Goal: Task Accomplishment & Management: Manage account settings

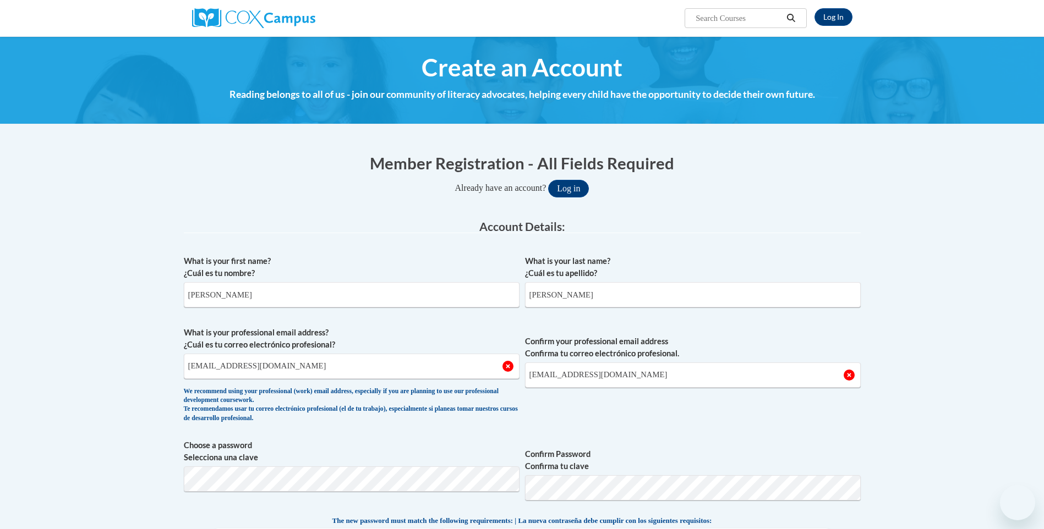
select select "fbf2d438-af2f-41f8-98f1-81c410e29de3"
select select "6732b29e-f5f4-40e4-a595-7dafd2b8fb29"
select select "ad49bcad-a171-4b2e-b99c-48b446064914"
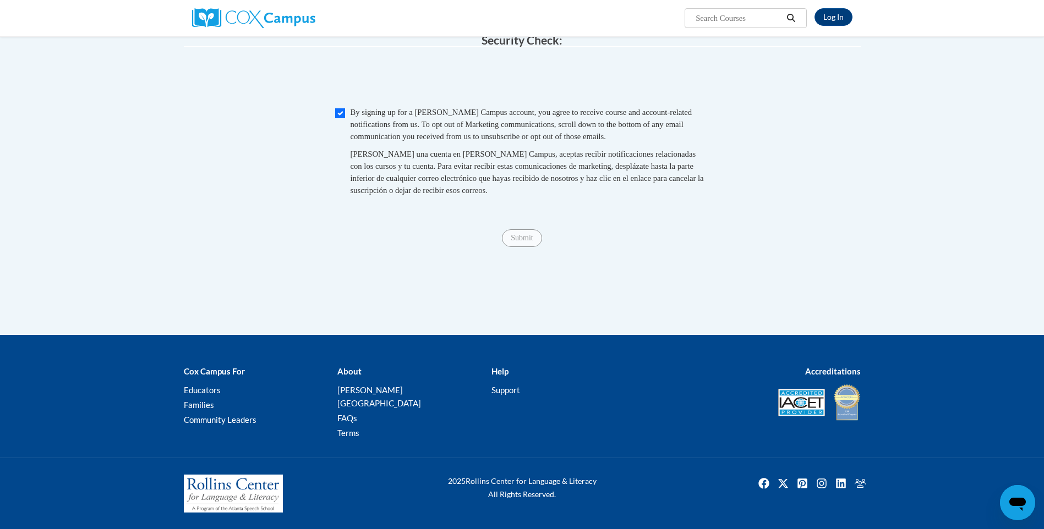
click at [522, 242] on span "Submit" at bounding box center [522, 237] width 40 height 9
click at [517, 242] on span "Submit" at bounding box center [522, 237] width 40 height 9
click at [518, 242] on span "Submit" at bounding box center [522, 237] width 40 height 9
click at [828, 18] on link "Log In" at bounding box center [834, 17] width 38 height 18
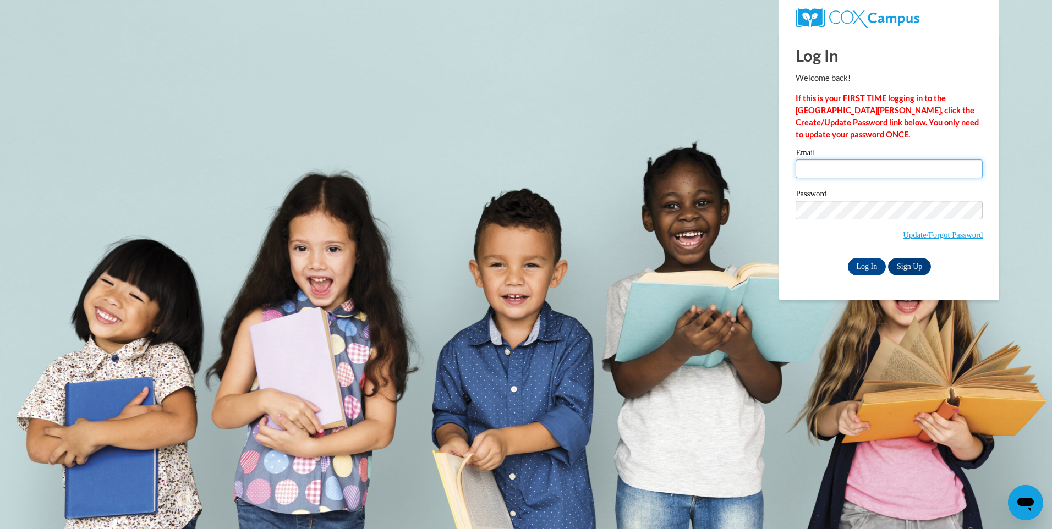
click at [897, 164] on input "Email" at bounding box center [889, 169] width 187 height 19
type input "[EMAIL_ADDRESS][DOMAIN_NAME]"
click at [947, 233] on link "Update/Forgot Password" at bounding box center [943, 235] width 80 height 9
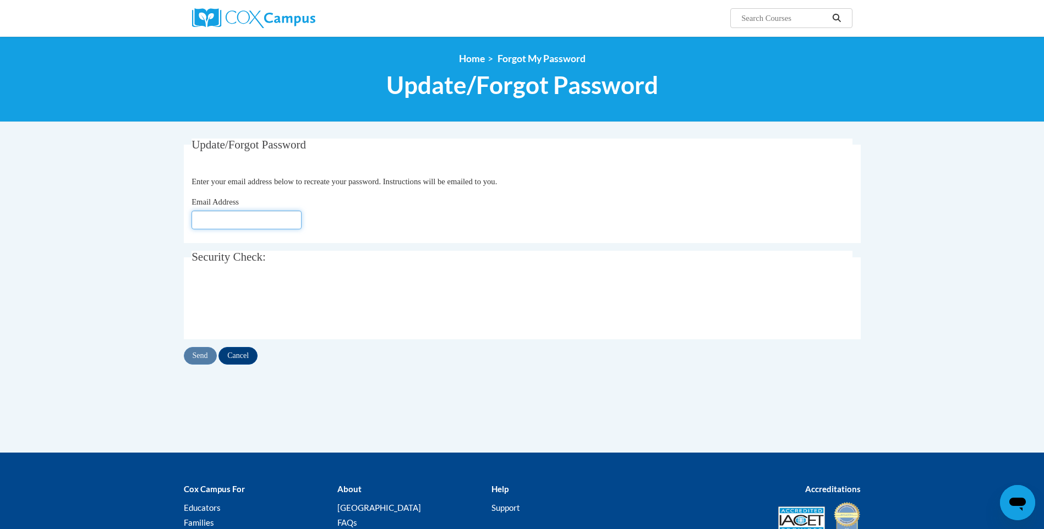
click at [283, 218] on input "Email Address" at bounding box center [247, 220] width 110 height 19
type input "[EMAIL_ADDRESS][DOMAIN_NAME]"
click at [203, 358] on input "Send" at bounding box center [200, 356] width 33 height 18
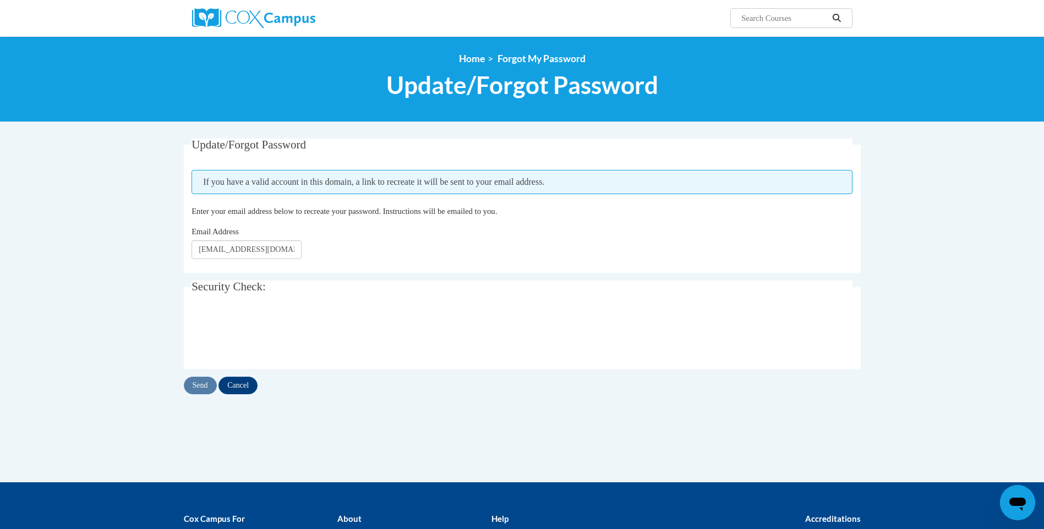
click at [835, 16] on icon "Search" at bounding box center [837, 18] width 10 height 8
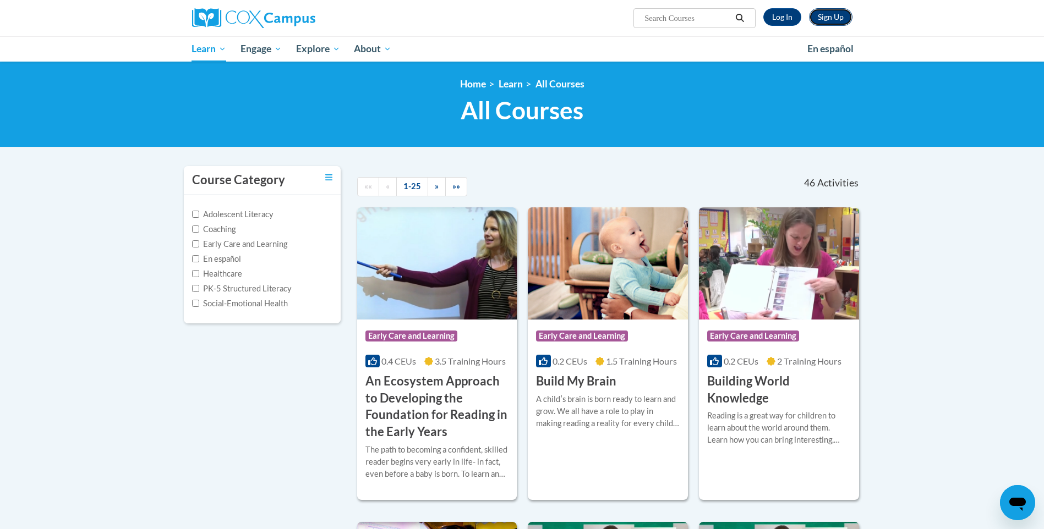
click at [832, 16] on link "Sign Up" at bounding box center [830, 17] width 43 height 18
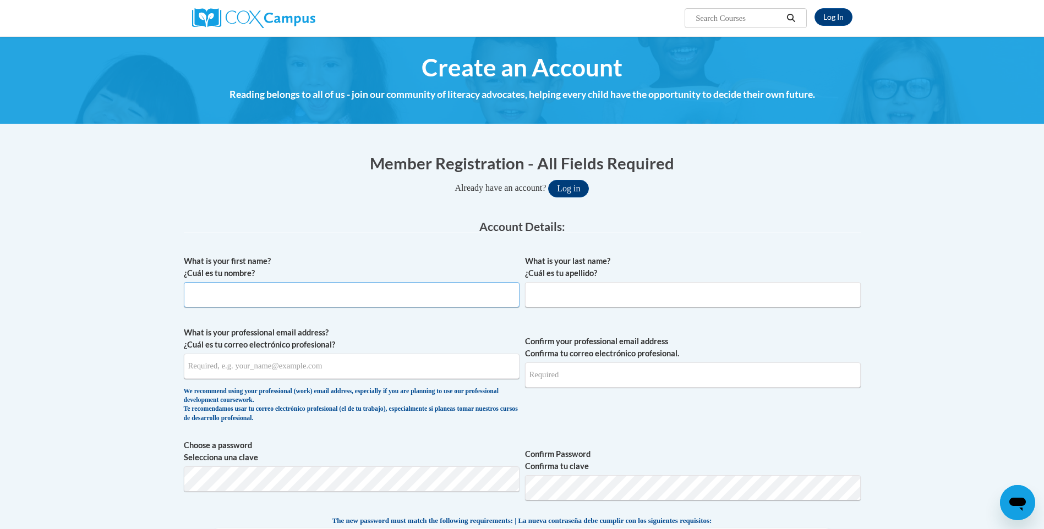
click at [428, 300] on input "What is your first name? ¿Cuál es tu nombre?" at bounding box center [352, 294] width 336 height 25
type input "Eugene"
type input "Holmes"
type input "Patriciajefferson65@yahoo.com"
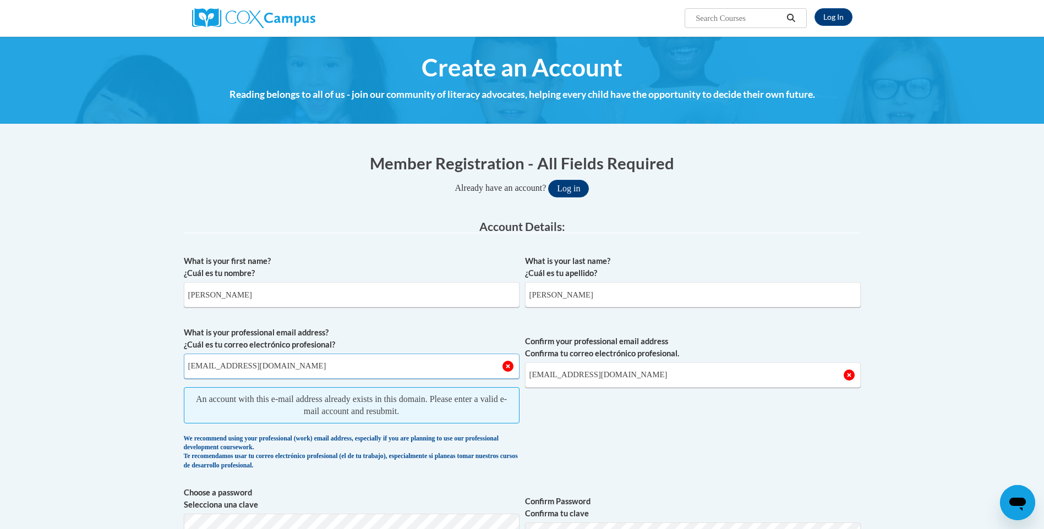
click at [484, 365] on input "Patriciajefferson65@yahoo.com" at bounding box center [352, 366] width 336 height 25
click at [647, 375] on input "Patriciajefferson65@yahoo.com" at bounding box center [693, 375] width 336 height 25
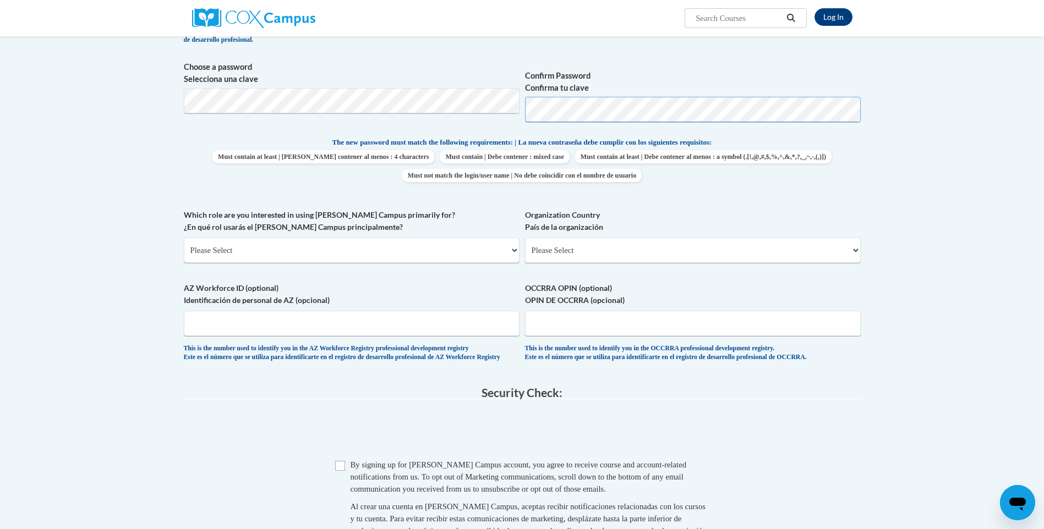
scroll to position [440, 0]
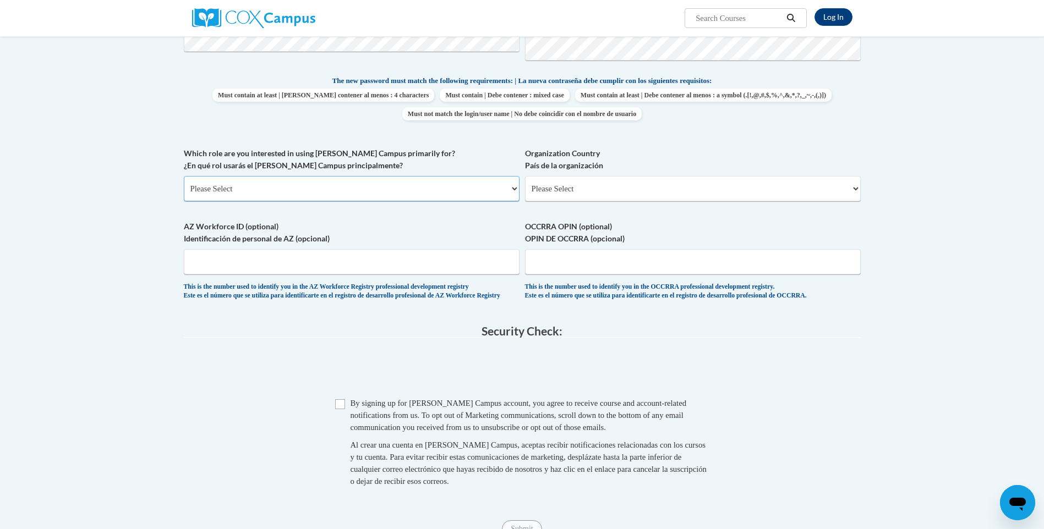
click at [510, 186] on select "Please Select College/University | Colegio/Universidad Community/Nonprofit Part…" at bounding box center [352, 188] width 336 height 25
select select "fbf2d438-af2f-41f8-98f1-81c410e29de3"
click at [184, 176] on select "Please Select College/University | Colegio/Universidad Community/Nonprofit Part…" at bounding box center [352, 188] width 336 height 25
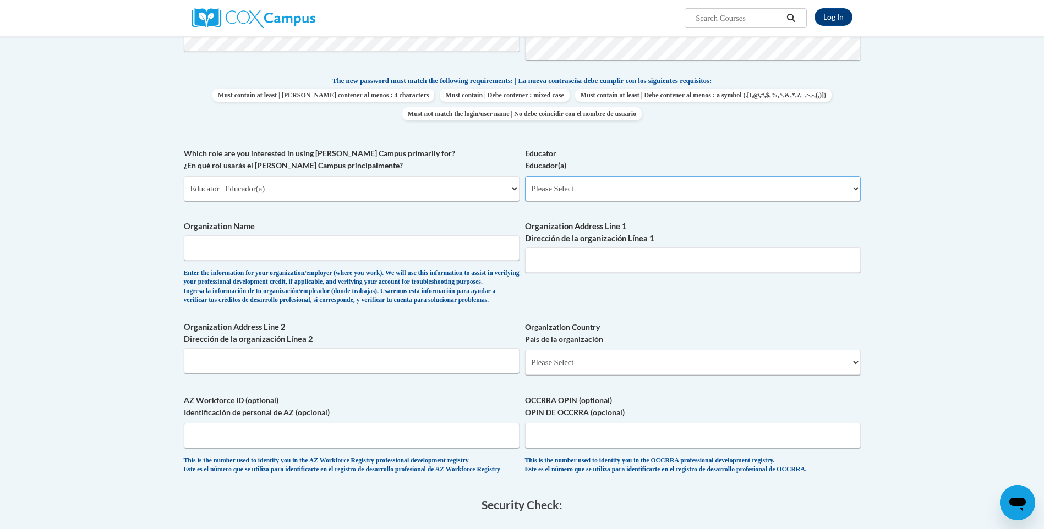
click at [856, 189] on select "Please Select Early Learning/Daycare Teacher/Family Home Care Provider | Maestr…" at bounding box center [693, 188] width 336 height 25
select select "6732b29e-f5f4-40e4-a595-7dafd2b8fb29"
click at [525, 176] on select "Please Select Early Learning/Daycare Teacher/Family Home Care Provider | Maestr…" at bounding box center [693, 188] width 336 height 25
click at [360, 243] on input "Organization Name" at bounding box center [352, 248] width 336 height 25
type input "Friends of Children"
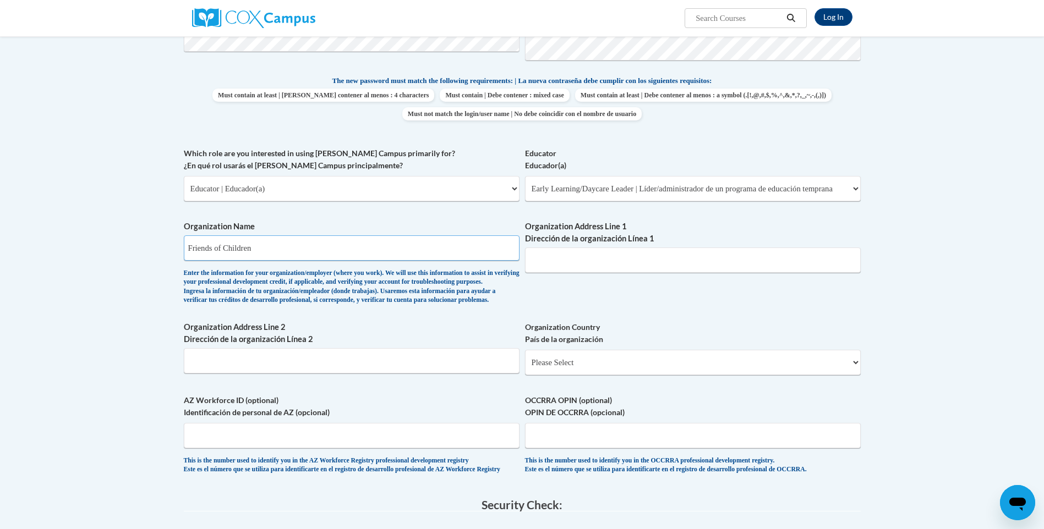
type input "207 East Chestnut"
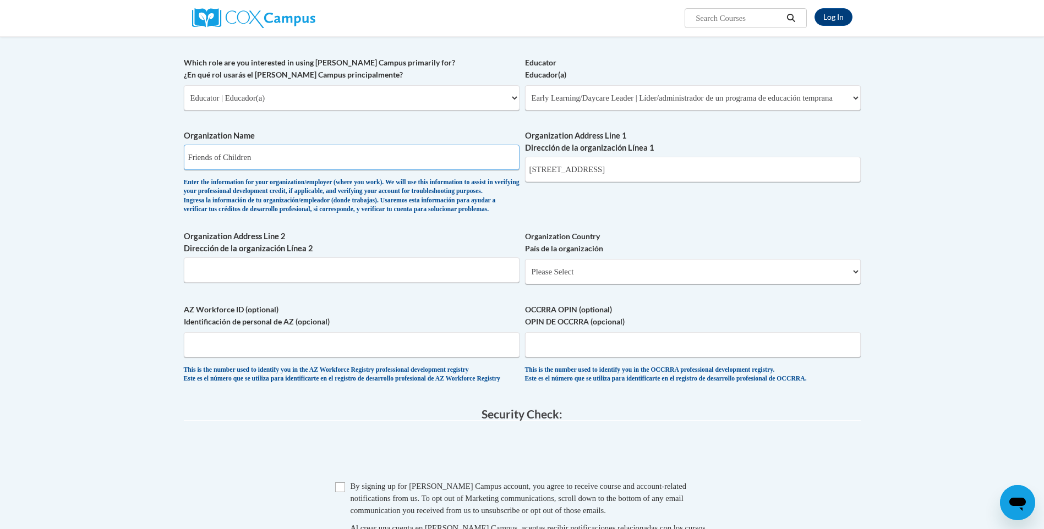
scroll to position [550, 0]
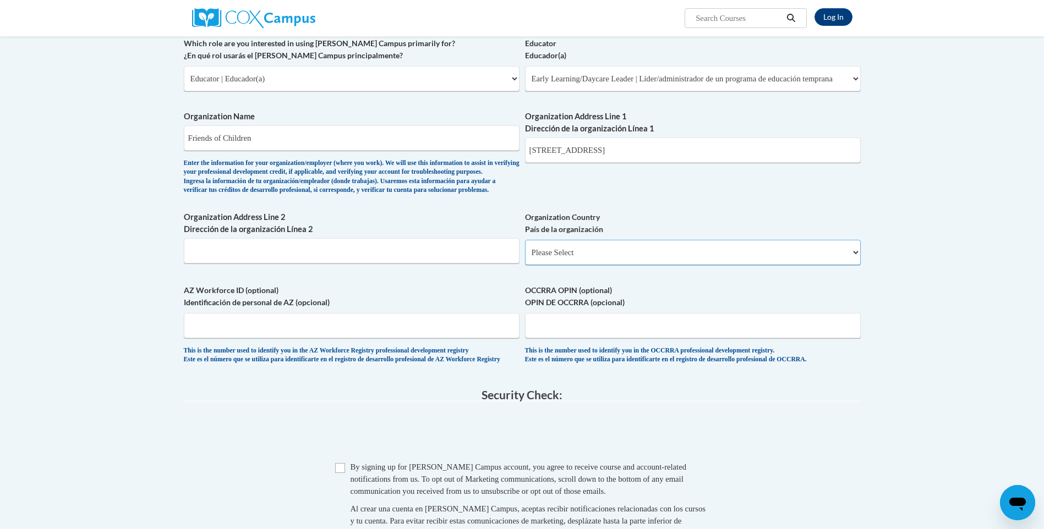
click at [857, 265] on select "Please Select United States | Estados Unidos Outside of the United States | Fue…" at bounding box center [693, 252] width 336 height 25
select select "ad49bcad-a171-4b2e-b99c-48b446064914"
click at [525, 258] on select "Please Select United States | Estados Unidos Outside of the United States | Fue…" at bounding box center [693, 252] width 336 height 25
select select
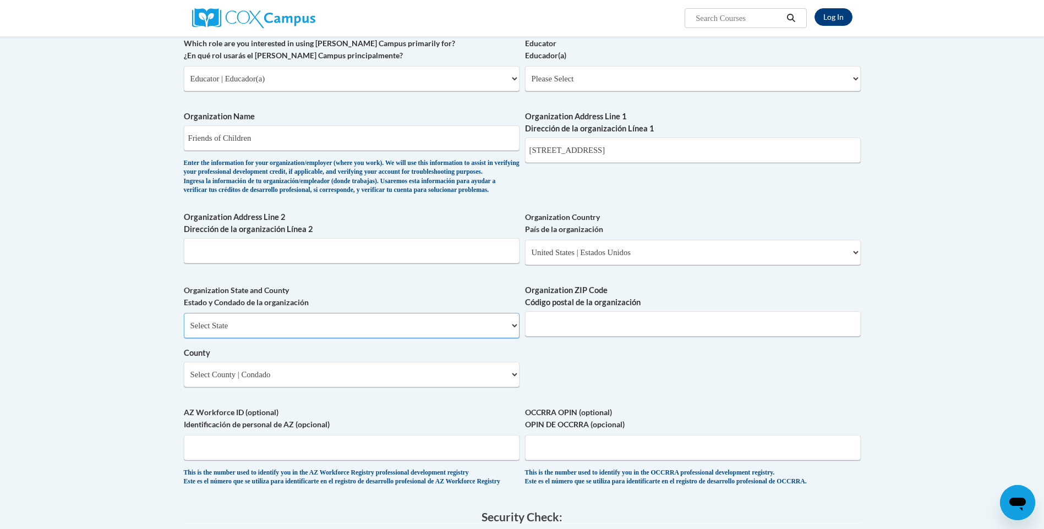
click at [511, 338] on select "Select State Alabama Alaska Arizona Arkansas California Colorado Connecticut De…" at bounding box center [352, 325] width 336 height 25
select select "Mississippi"
click at [184, 331] on select "Select State Alabama Alaska Arizona Arkansas California Colorado Connecticut De…" at bounding box center [352, 325] width 336 height 25
click at [836, 337] on input "Organization ZIP Code Código postal de la organización" at bounding box center [693, 323] width 336 height 25
type input "39355"
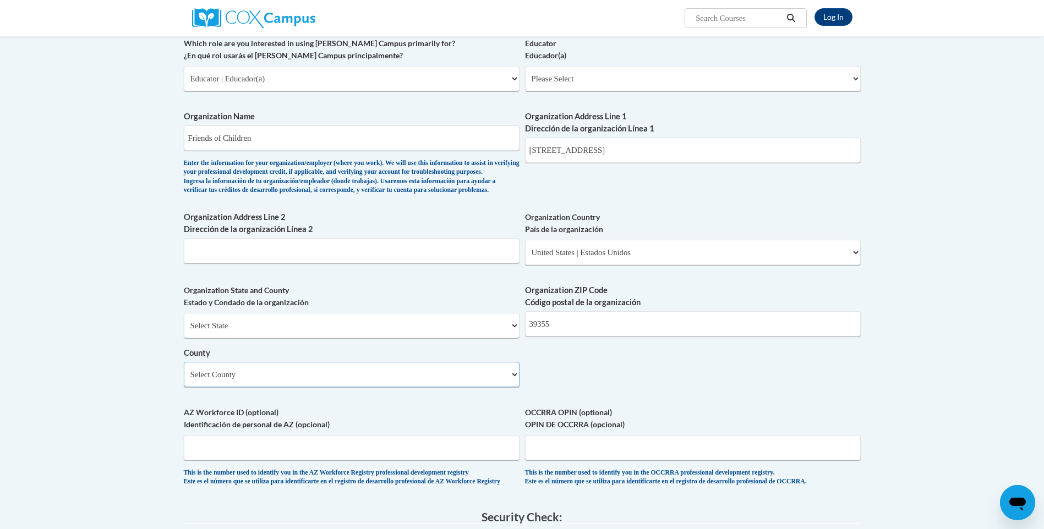
click at [513, 387] on select "Select County Adams Alcorn Amite Attala Benton Bolivar Calhoun Carroll Chickasa…" at bounding box center [352, 374] width 336 height 25
select select "Clarke"
click at [184, 380] on select "Select County Adams Alcorn Amite Attala Benton Bolivar Calhoun Carroll Chickasa…" at bounding box center [352, 374] width 336 height 25
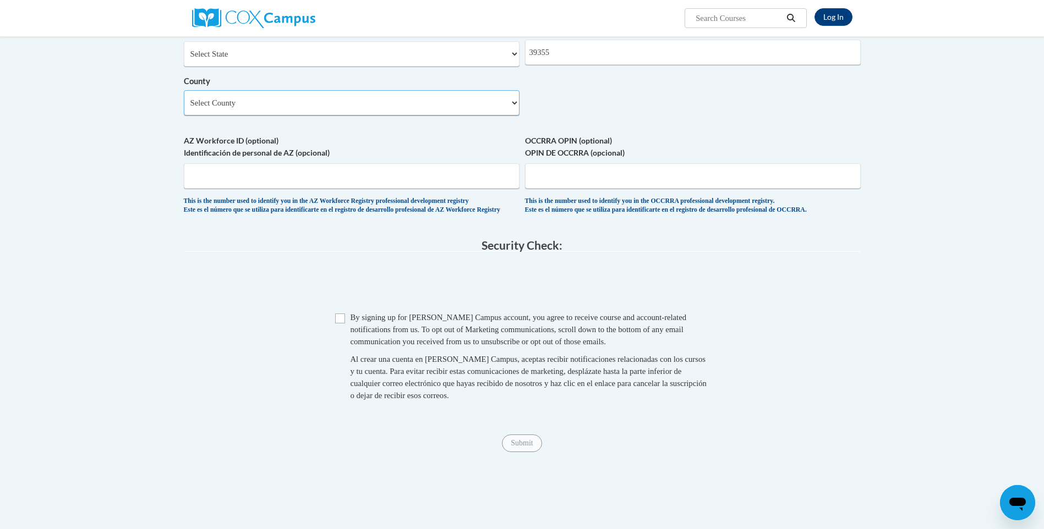
scroll to position [826, 0]
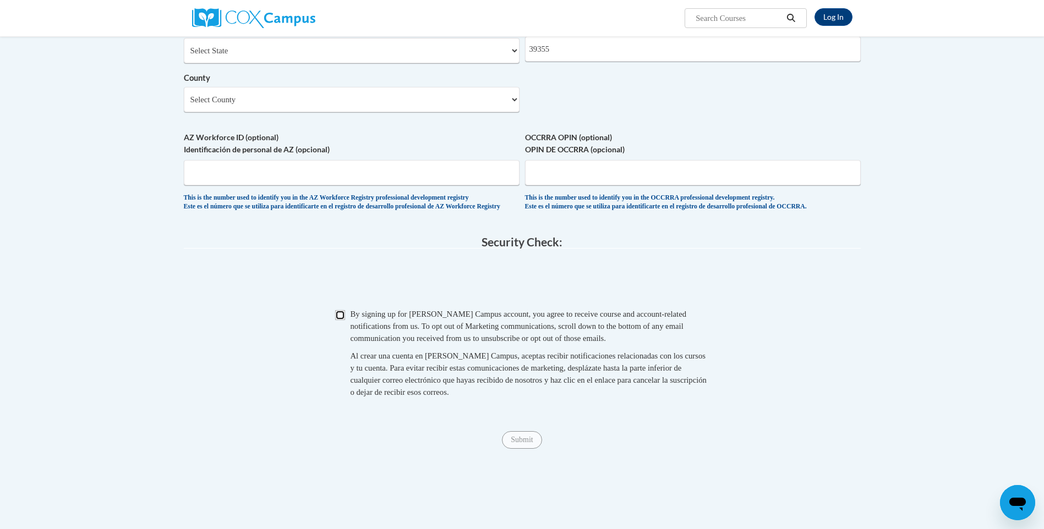
click at [341, 320] on input "Checkbox" at bounding box center [340, 315] width 10 height 10
checkbox input "true"
click at [529, 444] on span "Submit" at bounding box center [522, 439] width 40 height 9
click at [531, 444] on span "Submit" at bounding box center [522, 439] width 40 height 9
click at [517, 444] on span "Submit" at bounding box center [522, 439] width 40 height 9
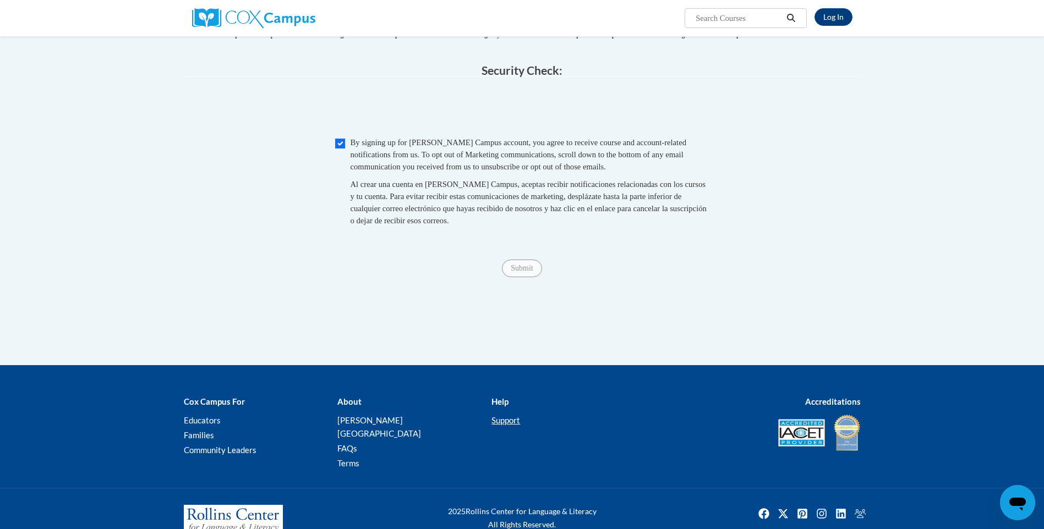
scroll to position [1041, 0]
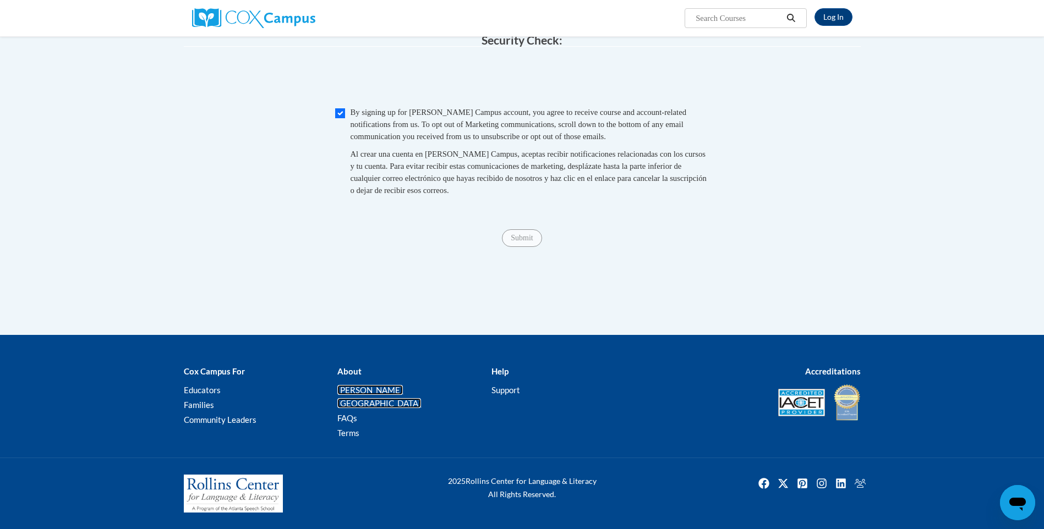
click at [369, 402] on link "[PERSON_NAME][GEOGRAPHIC_DATA]" at bounding box center [379, 396] width 84 height 23
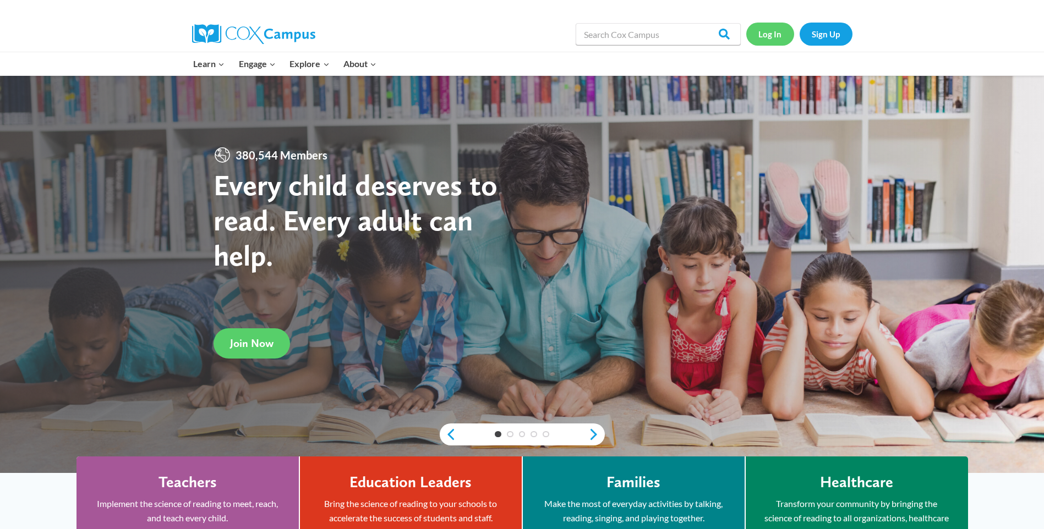
click at [774, 30] on link "Log In" at bounding box center [770, 34] width 48 height 23
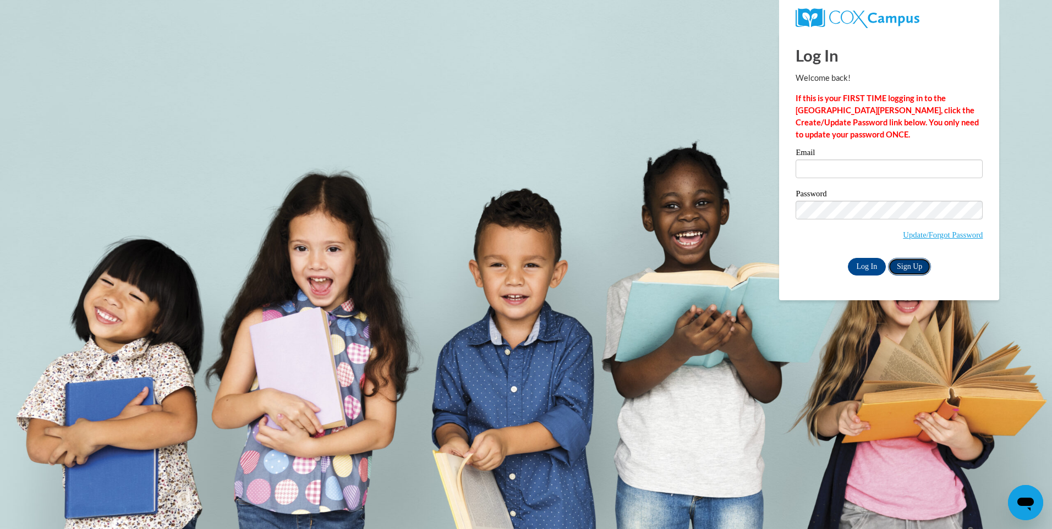
click at [909, 269] on link "Sign Up" at bounding box center [909, 267] width 43 height 18
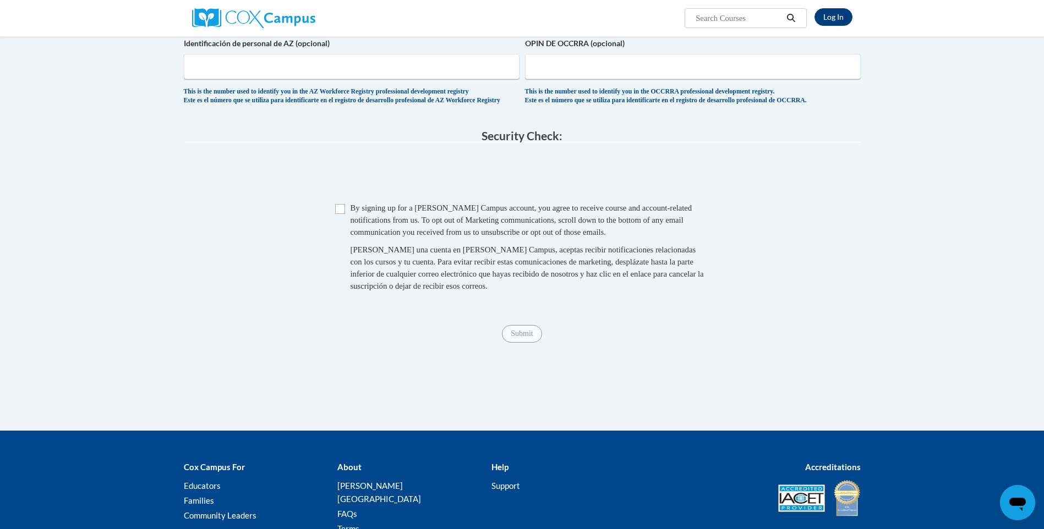
scroll to position [728, 0]
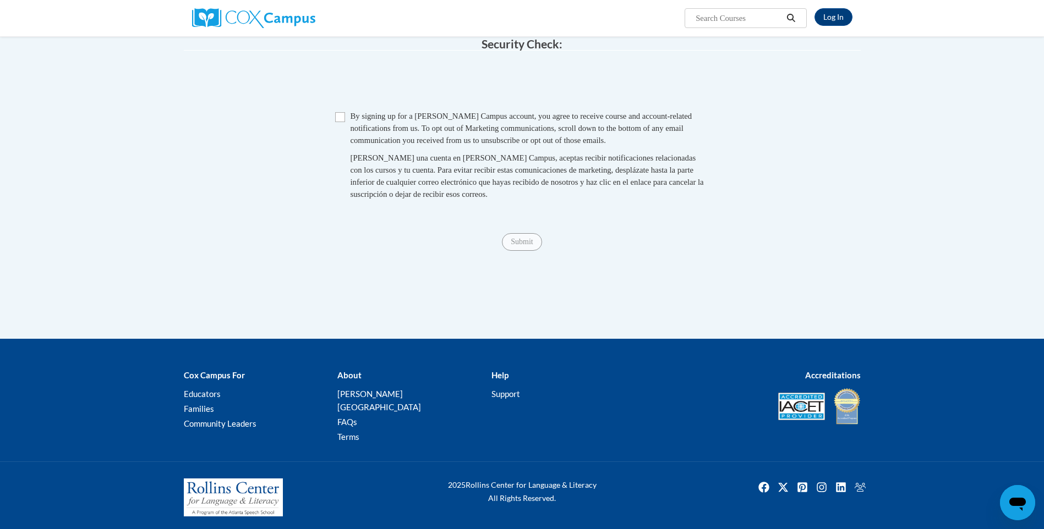
click at [506, 380] on b "Help" at bounding box center [499, 375] width 17 height 10
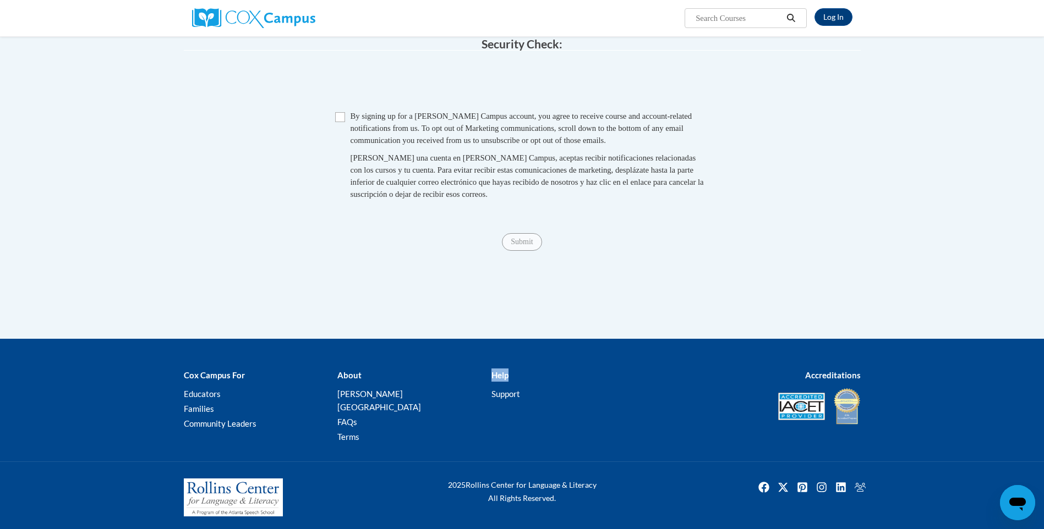
click at [506, 380] on b "Help" at bounding box center [499, 375] width 17 height 10
drag, startPoint x: 506, startPoint y: 385, endPoint x: 505, endPoint y: 408, distance: 22.6
click at [505, 399] on link "Support" at bounding box center [505, 394] width 29 height 10
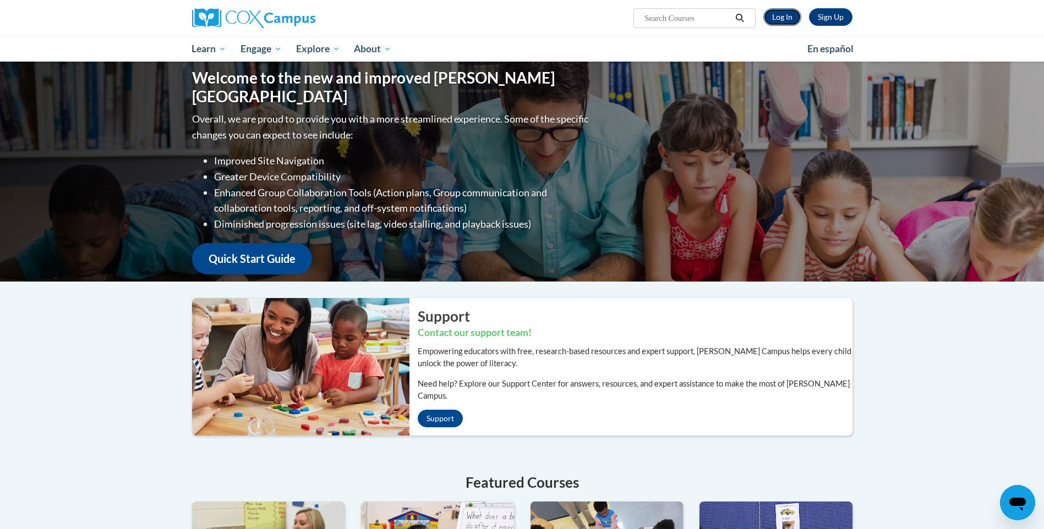
click at [784, 15] on link "Log In" at bounding box center [782, 17] width 38 height 18
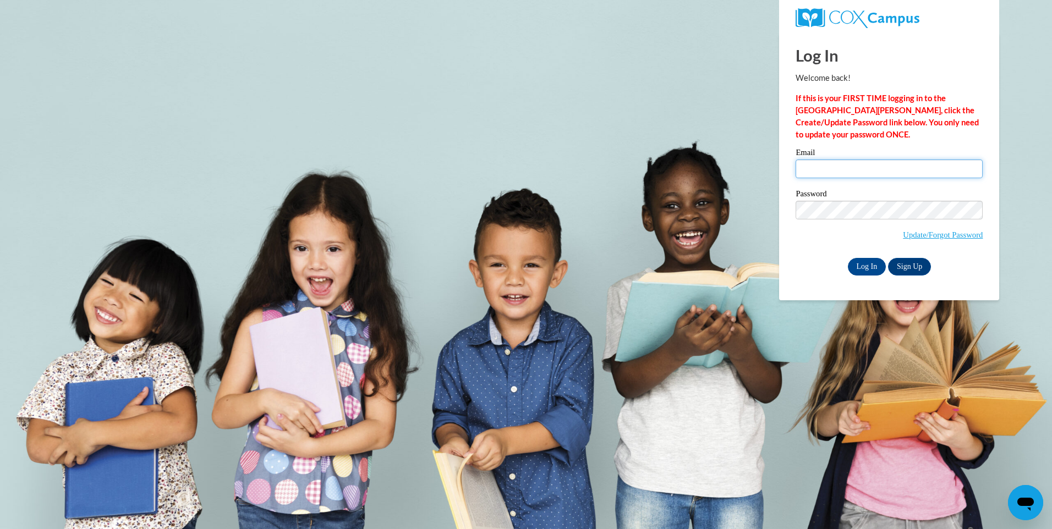
click at [815, 167] on input "Email" at bounding box center [889, 169] width 187 height 19
type input "Patriciajefferson65@yahoo.com"
click at [863, 264] on input "Log In" at bounding box center [867, 267] width 39 height 18
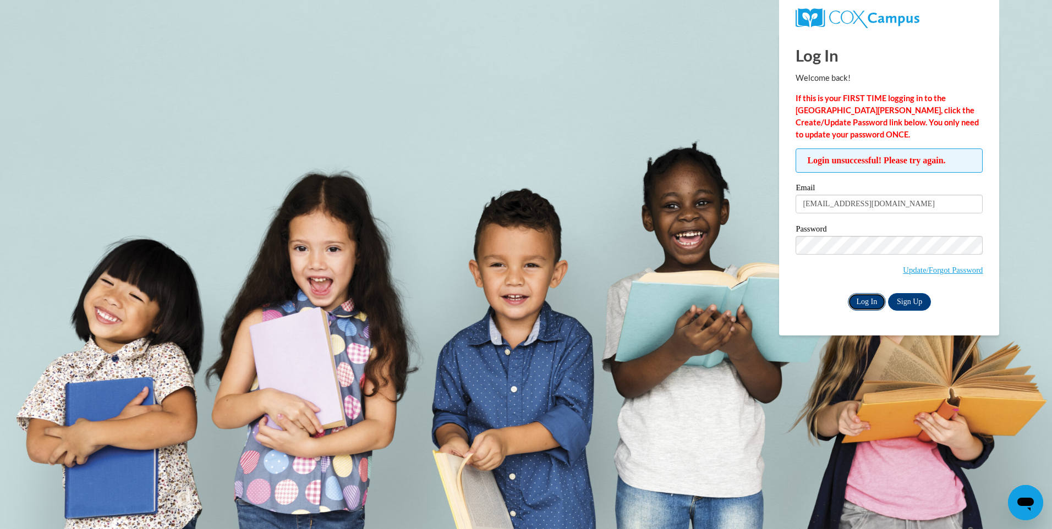
click at [857, 304] on input "Log In" at bounding box center [867, 302] width 39 height 18
click at [865, 302] on input "Log In" at bounding box center [867, 302] width 39 height 18
click at [906, 269] on link "Update/Forgot Password" at bounding box center [943, 270] width 80 height 9
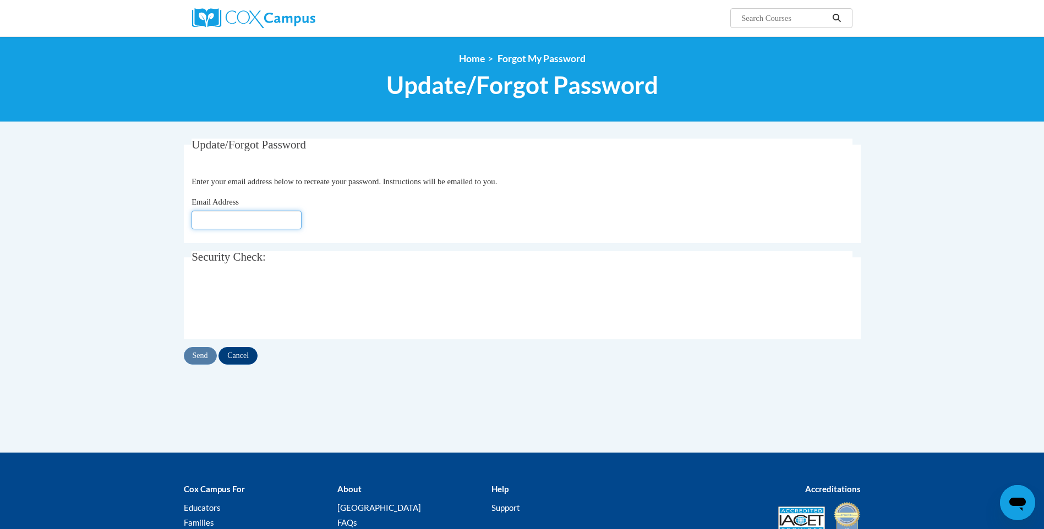
click at [264, 218] on input "Email Address" at bounding box center [247, 220] width 110 height 19
type input "[EMAIL_ADDRESS][DOMAIN_NAME]"
click at [201, 357] on input "Send" at bounding box center [200, 356] width 33 height 18
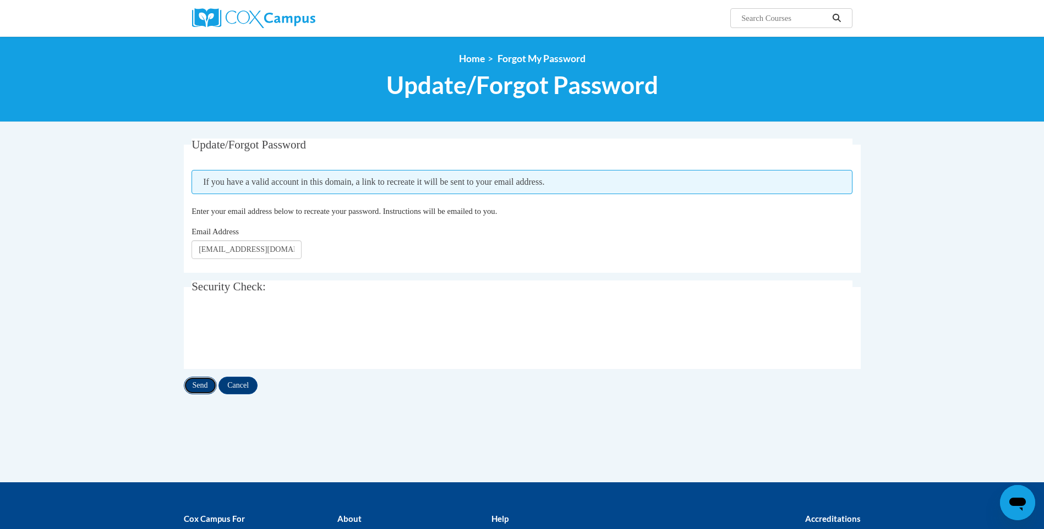
click at [201, 382] on input "Send" at bounding box center [200, 386] width 33 height 18
